Goal: Information Seeking & Learning: Learn about a topic

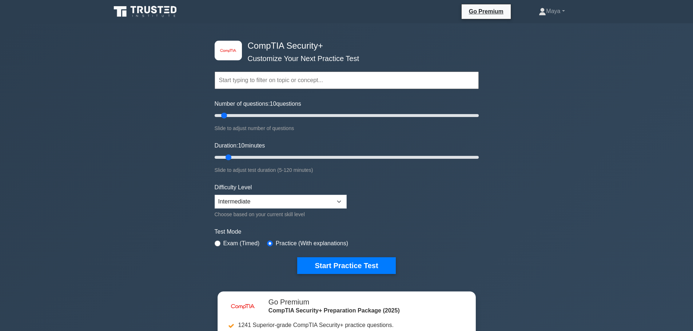
click at [254, 78] on input "text" at bounding box center [347, 80] width 264 height 17
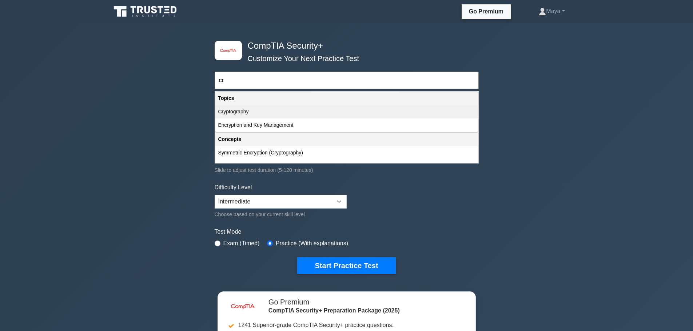
click at [266, 115] on div "Cryptography" at bounding box center [346, 111] width 263 height 13
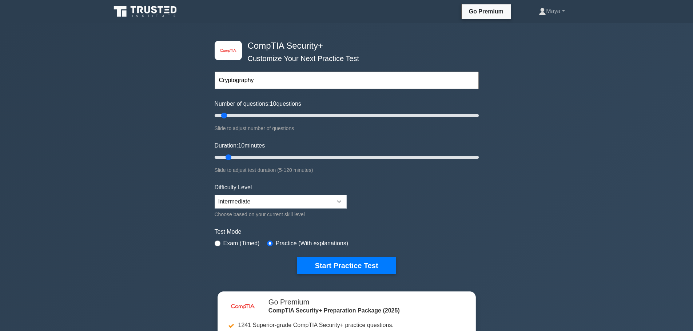
click at [255, 80] on input "Cryptography" at bounding box center [347, 80] width 264 height 17
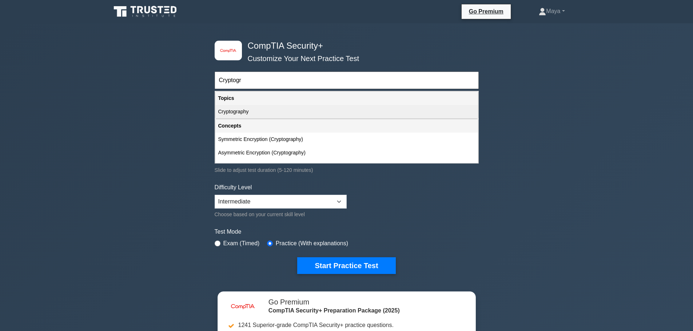
click at [247, 116] on div "Cryptography" at bounding box center [346, 111] width 263 height 13
type input "Cryptography"
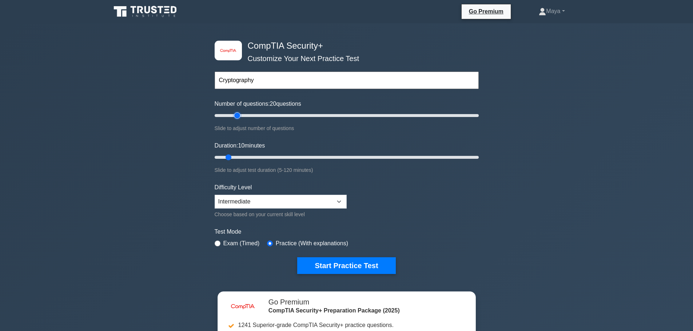
drag, startPoint x: 243, startPoint y: 114, endPoint x: 240, endPoint y: 122, distance: 8.1
type input "20"
click at [240, 120] on input "Number of questions: 20 questions" at bounding box center [347, 115] width 264 height 9
drag, startPoint x: 231, startPoint y: 155, endPoint x: 248, endPoint y: 155, distance: 17.1
type input "20"
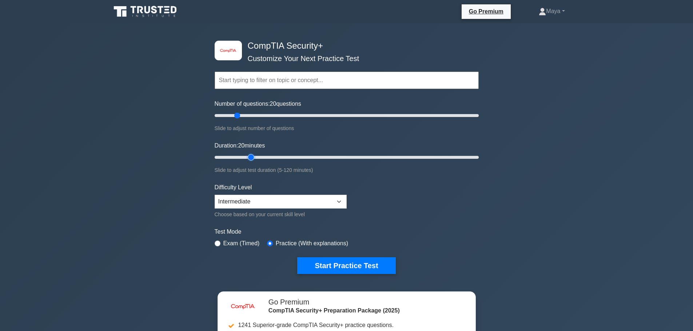
click at [248, 155] on input "Duration: 20 minutes" at bounding box center [347, 157] width 264 height 9
click at [308, 270] on button "Start Practice Test" at bounding box center [346, 266] width 98 height 17
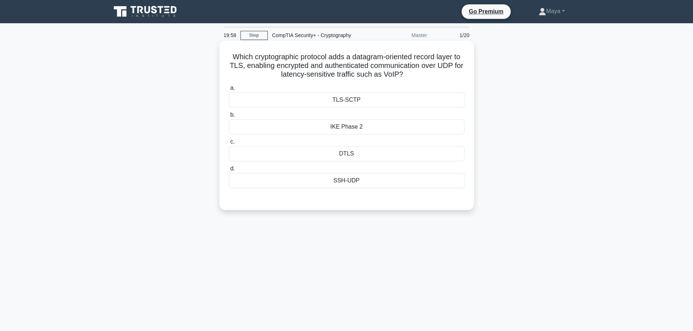
click at [240, 56] on h5 "Which cryptographic protocol adds a datagram-oriented record layer to TLS, enab…" at bounding box center [346, 65] width 237 height 27
drag, startPoint x: 240, startPoint y: 56, endPoint x: 408, endPoint y: 73, distance: 168.9
click at [408, 73] on h5 "Which cryptographic protocol adds a datagram-oriented record layer to TLS, enab…" at bounding box center [346, 65] width 237 height 27
click at [255, 203] on div "Which cryptographic protocol adds a datagram-oriented record layer to TLS, enab…" at bounding box center [346, 126] width 249 height 164
click at [330, 106] on div "TLS-SCTP" at bounding box center [347, 99] width 236 height 15
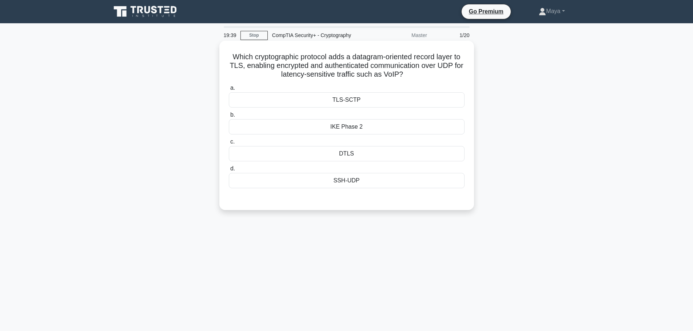
click at [229, 91] on input "a. TLS-SCTP" at bounding box center [229, 88] width 0 height 5
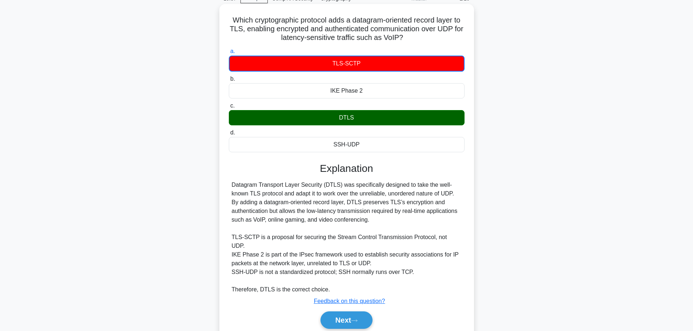
scroll to position [61, 0]
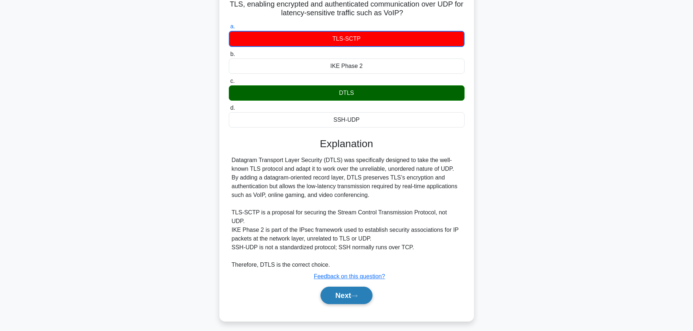
click at [347, 290] on button "Next" at bounding box center [347, 295] width 52 height 17
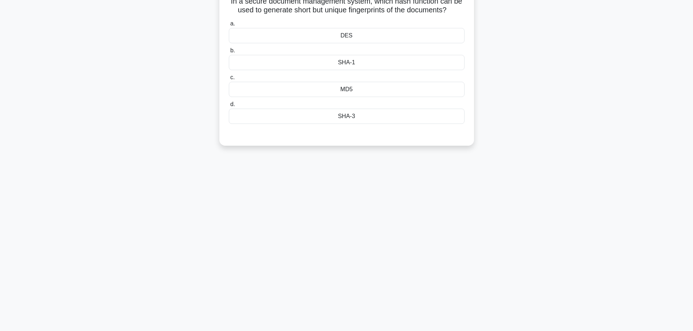
scroll to position [0, 0]
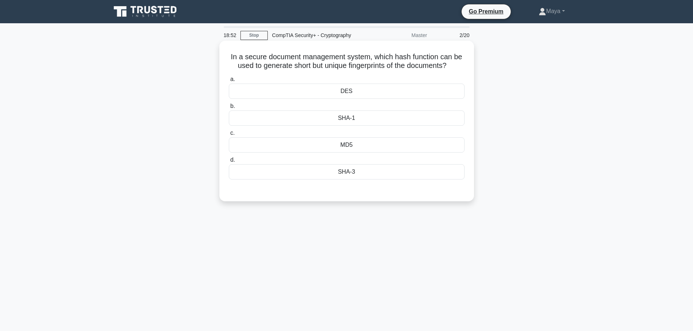
click at [358, 116] on div "SHA-1" at bounding box center [347, 118] width 236 height 15
click at [229, 109] on input "b. SHA-1" at bounding box center [229, 106] width 0 height 5
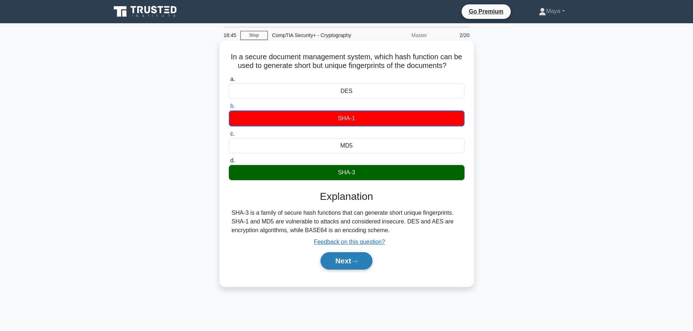
click at [347, 259] on button "Next" at bounding box center [347, 260] width 52 height 17
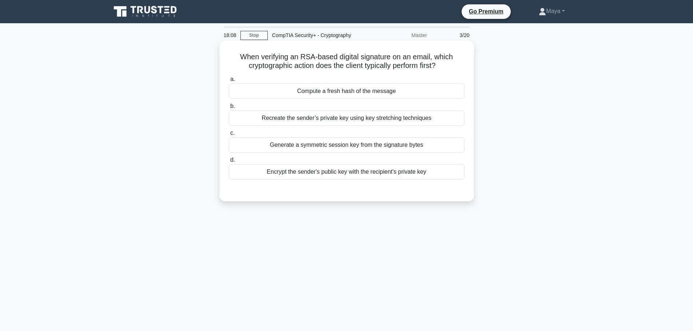
click at [383, 178] on div "Encrypt the sender's public key with the recipient's private key" at bounding box center [347, 171] width 236 height 15
click at [229, 163] on input "d. Encrypt the sender's public key with the recipient's private key" at bounding box center [229, 160] width 0 height 5
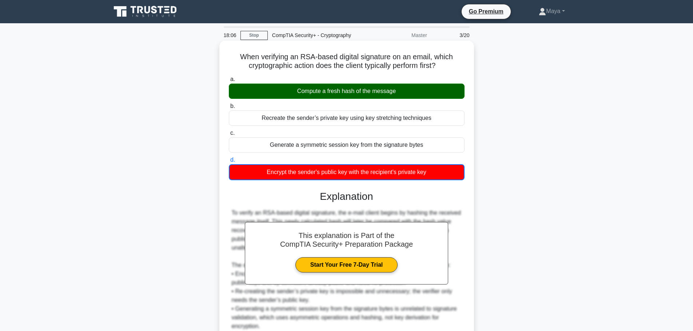
scroll to position [66, 0]
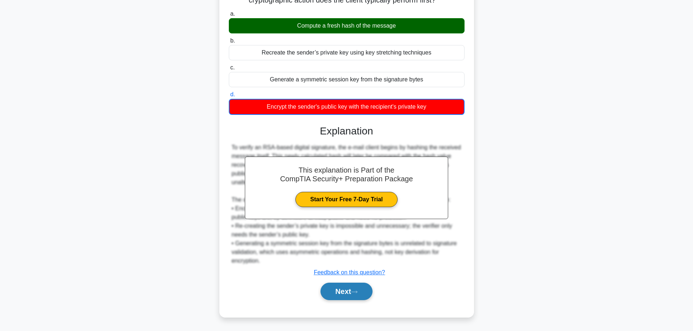
click at [358, 293] on icon at bounding box center [354, 292] width 7 height 4
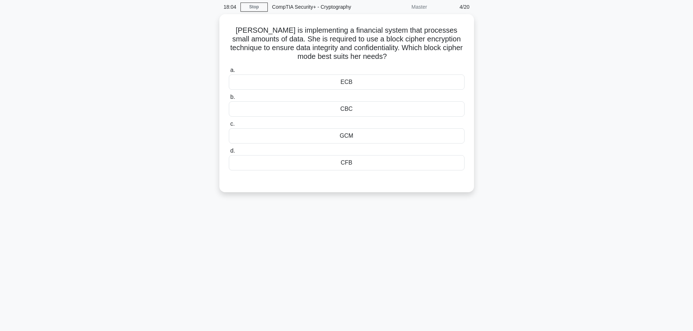
scroll to position [0, 0]
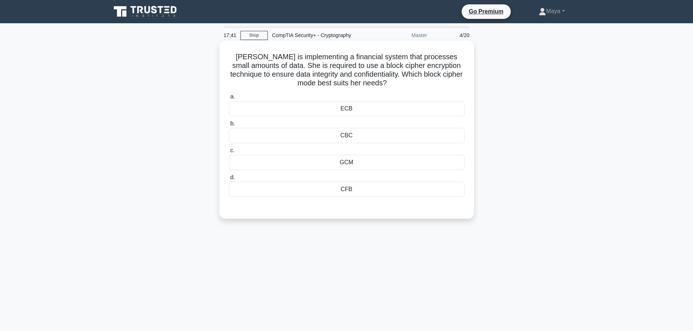
click at [347, 111] on div "ECB" at bounding box center [347, 108] width 236 height 15
click at [229, 99] on input "a. ECB" at bounding box center [229, 97] width 0 height 5
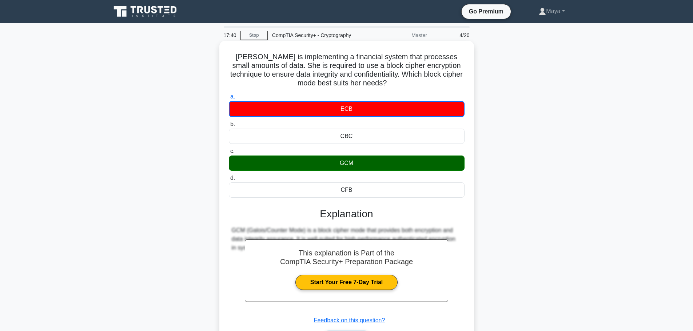
scroll to position [61, 0]
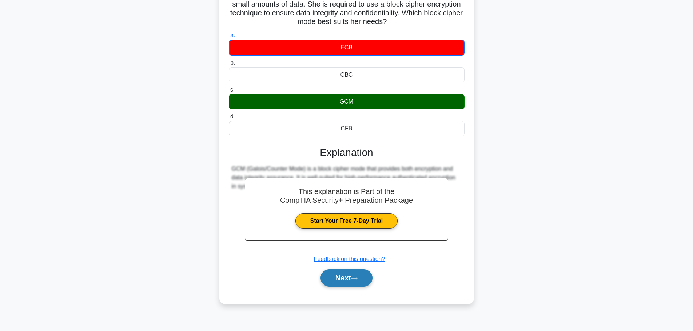
click at [347, 283] on button "Next" at bounding box center [347, 278] width 52 height 17
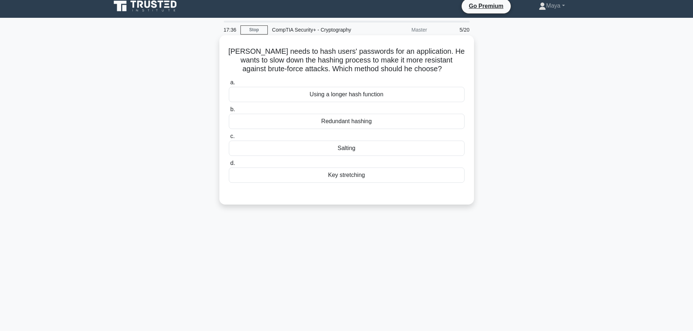
scroll to position [0, 0]
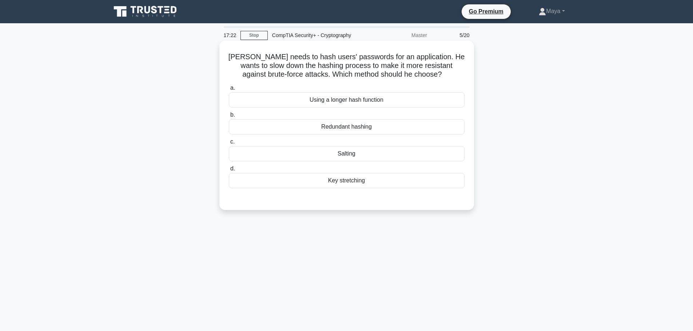
click at [299, 154] on div "Salting" at bounding box center [347, 153] width 236 height 15
click at [229, 144] on input "c. Salting" at bounding box center [229, 142] width 0 height 5
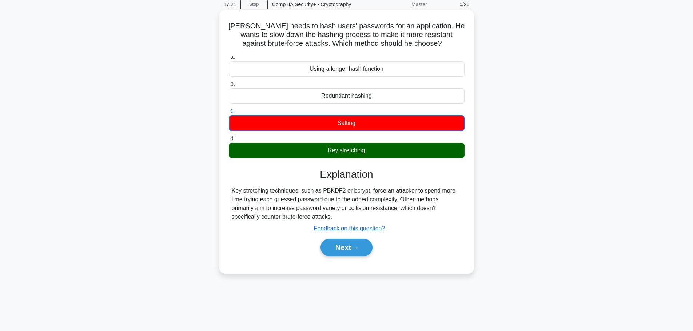
scroll to position [61, 0]
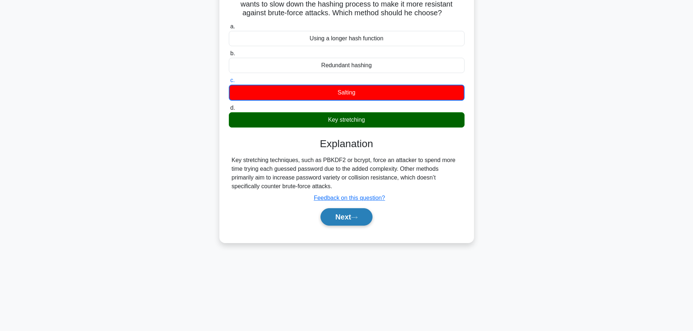
click at [329, 214] on button "Next" at bounding box center [347, 216] width 52 height 17
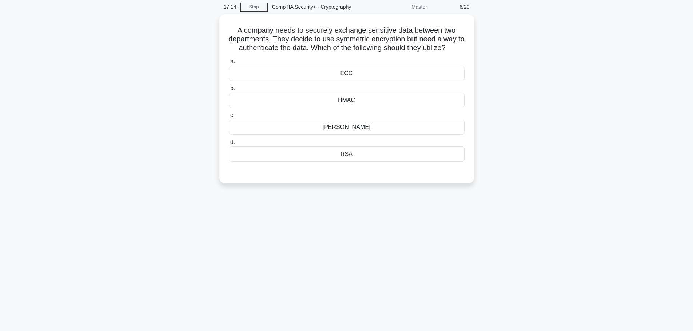
scroll to position [0, 0]
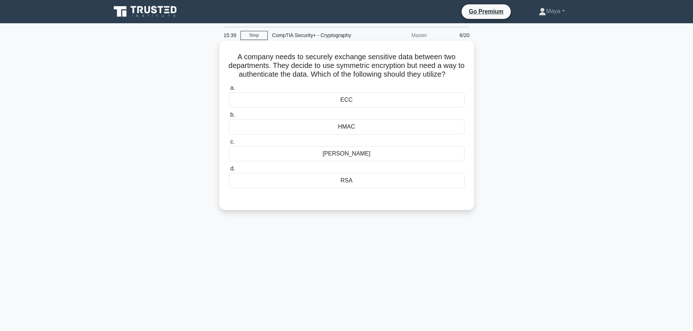
click at [318, 127] on div "HMAC" at bounding box center [347, 126] width 236 height 15
click at [229, 118] on input "b. HMAC" at bounding box center [229, 115] width 0 height 5
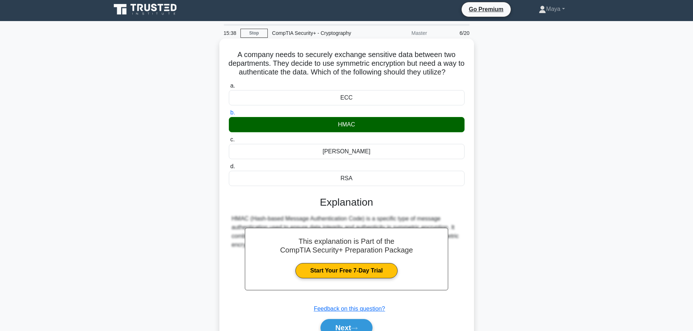
scroll to position [61, 0]
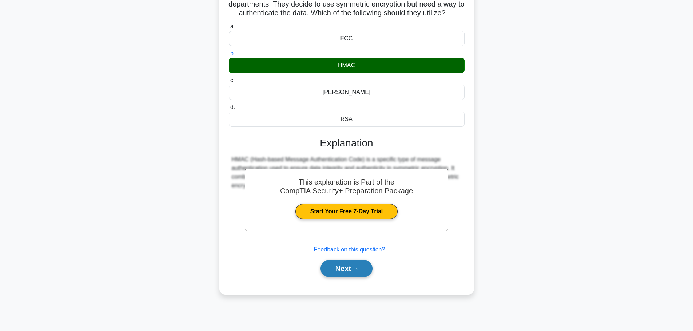
click at [359, 262] on button "Next" at bounding box center [347, 268] width 52 height 17
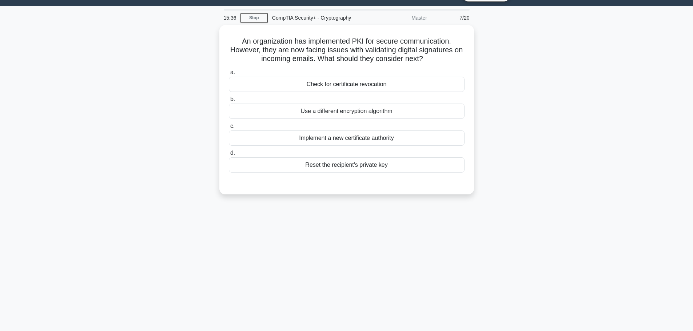
scroll to position [0, 0]
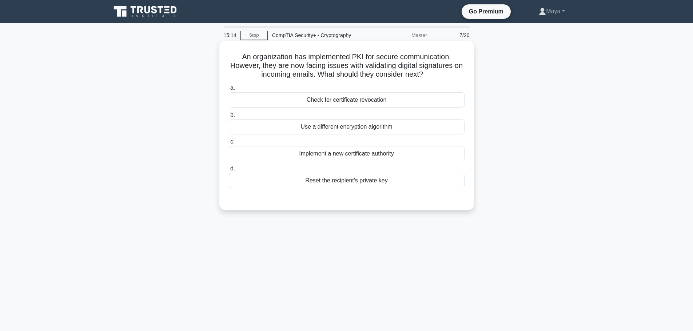
click at [384, 150] on div "Implement a new certificate authority" at bounding box center [347, 153] width 236 height 15
click at [229, 144] on input "c. Implement a new certificate authority" at bounding box center [229, 142] width 0 height 5
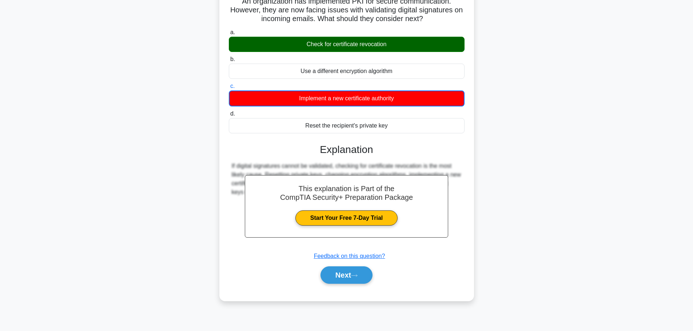
scroll to position [61, 0]
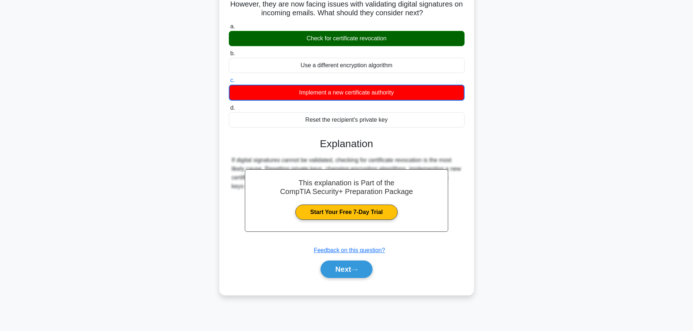
click at [373, 263] on div "Next" at bounding box center [346, 269] width 239 height 17
click at [362, 270] on button "Next" at bounding box center [347, 269] width 52 height 17
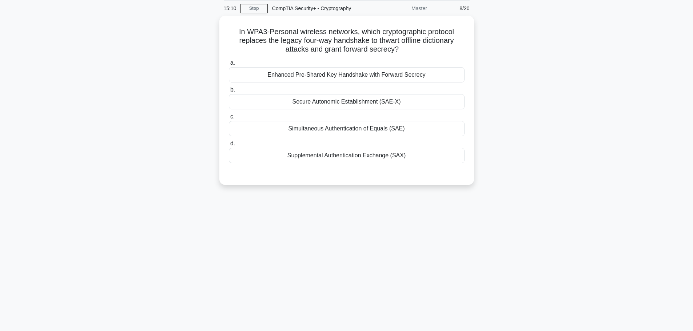
scroll to position [0, 0]
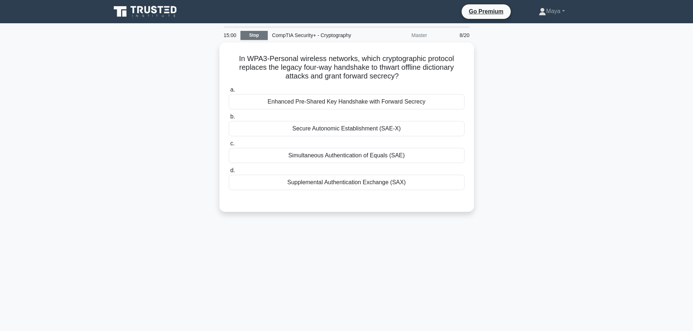
click at [249, 36] on link "Stop" at bounding box center [253, 35] width 27 height 9
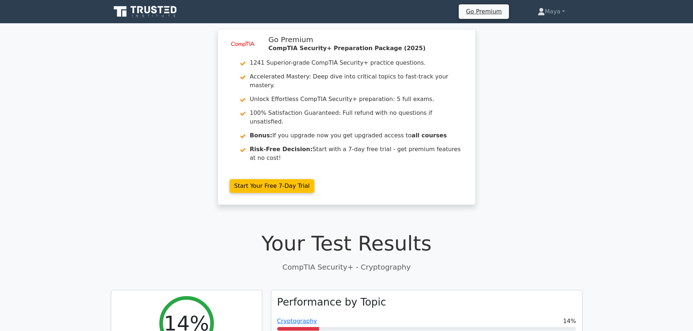
drag, startPoint x: 234, startPoint y: 0, endPoint x: 80, endPoint y: 152, distance: 216.1
click at [80, 152] on div "image/svg+xml Go Premium CompTIA Security+ Preparation Package (2025) 1241 Supe…" at bounding box center [346, 121] width 693 height 185
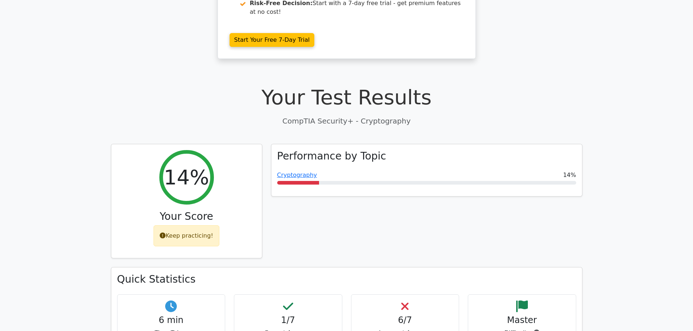
scroll to position [146, 0]
click at [307, 171] on link "Cryptography" at bounding box center [297, 174] width 40 height 7
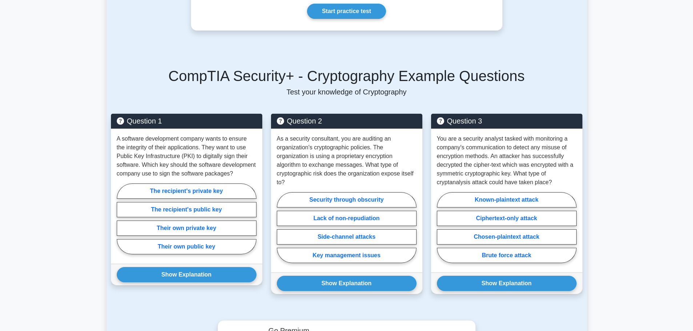
scroll to position [437, 0]
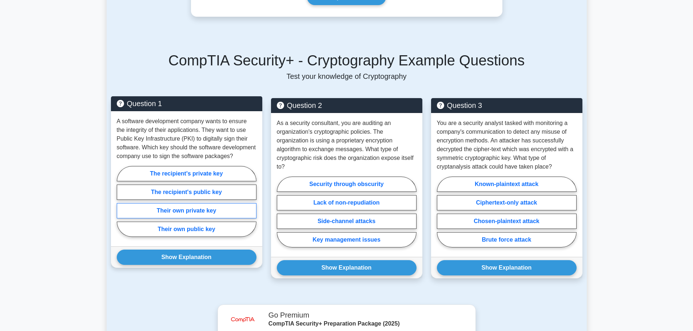
click at [215, 206] on label "Their own private key" at bounding box center [187, 210] width 140 height 15
click at [122, 206] on input "Their own private key" at bounding box center [119, 204] width 5 height 5
radio input "true"
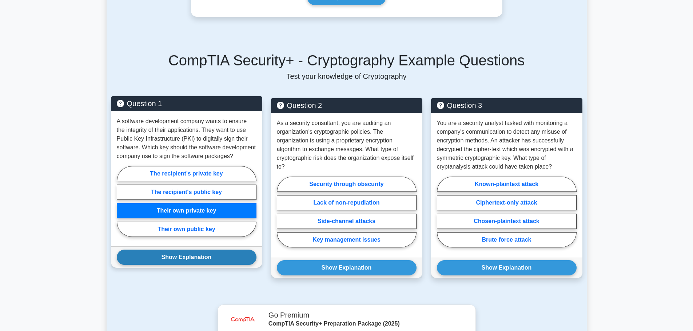
click at [204, 250] on button "Show Explanation" at bounding box center [187, 257] width 140 height 15
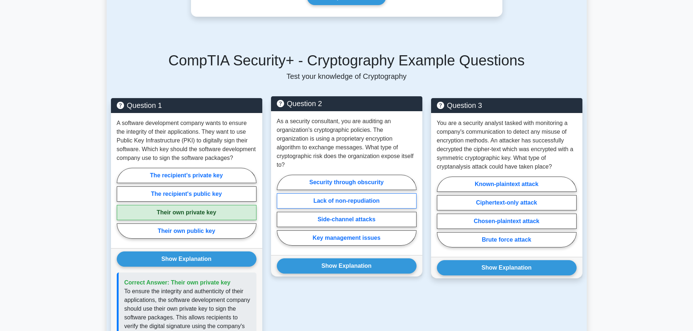
click at [357, 194] on label "Lack of non-repudiation" at bounding box center [347, 201] width 140 height 15
click at [282, 210] on input "Lack of non-repudiation" at bounding box center [279, 212] width 5 height 5
radio input "true"
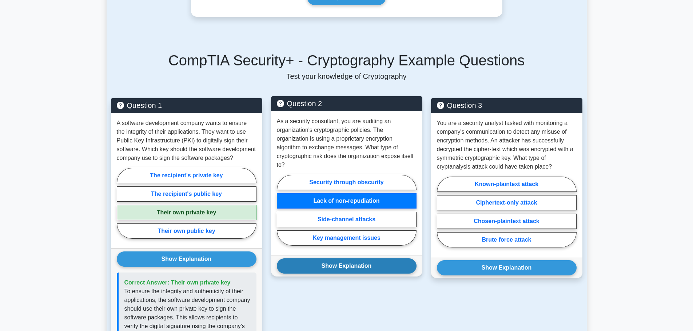
click at [342, 259] on button "Show Explanation" at bounding box center [347, 266] width 140 height 15
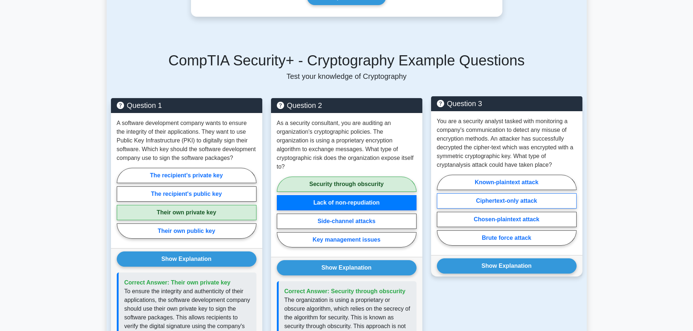
click at [507, 194] on label "Ciphertext-only attack" at bounding box center [507, 201] width 140 height 15
click at [442, 210] on input "Ciphertext-only attack" at bounding box center [439, 212] width 5 height 5
radio input "true"
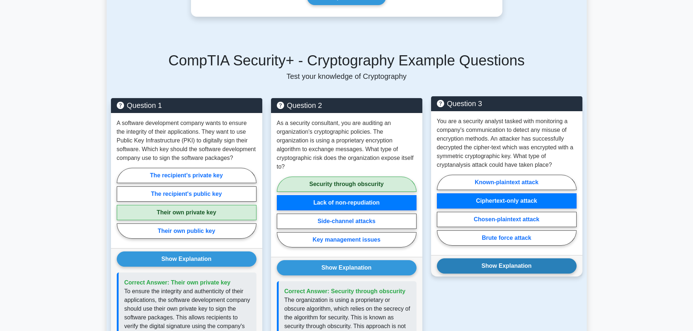
click at [500, 265] on button "Show Explanation" at bounding box center [507, 266] width 140 height 15
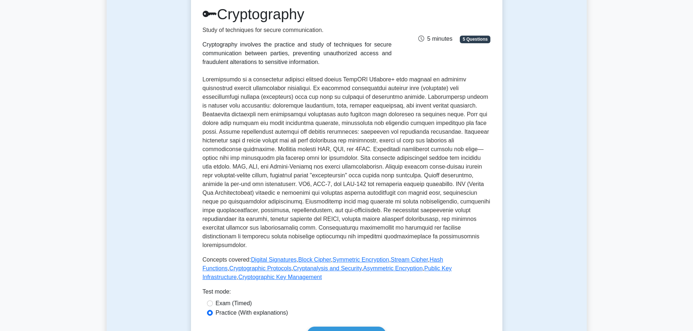
scroll to position [0, 0]
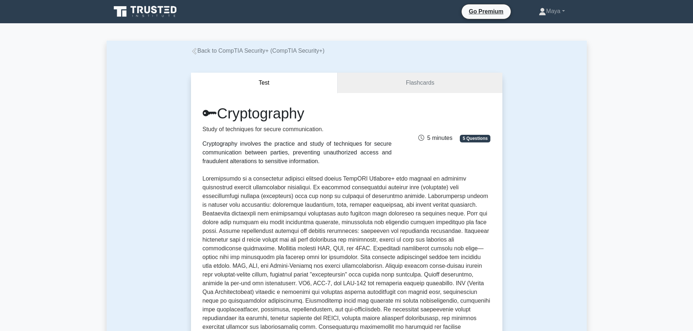
click at [198, 53] on link "Back to CompTIA Security+ (CompTIA Security+)" at bounding box center [258, 51] width 134 height 6
